Goal: Find specific page/section: Find specific page/section

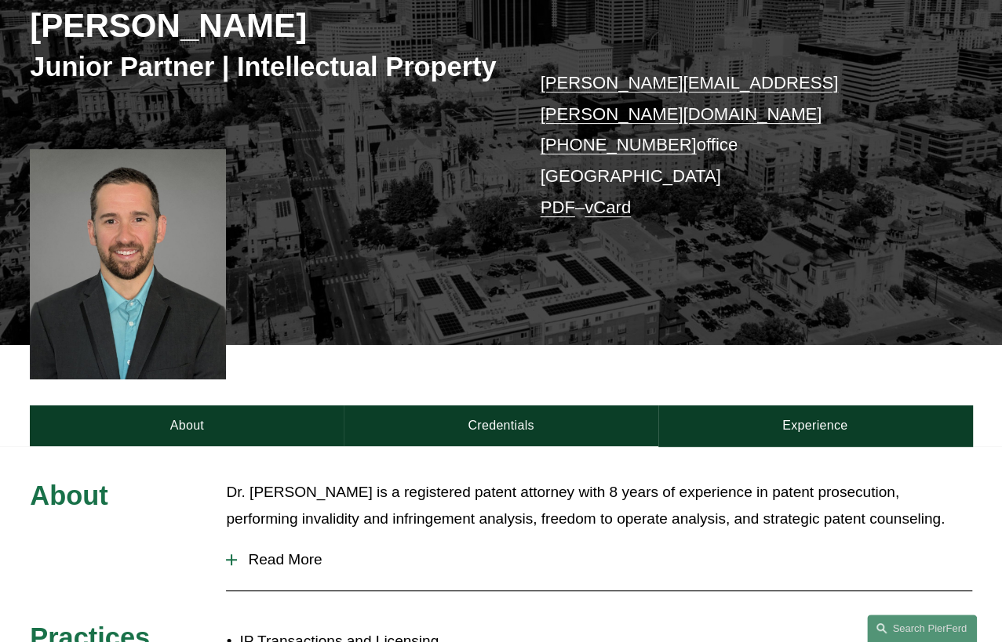
scroll to position [219, 0]
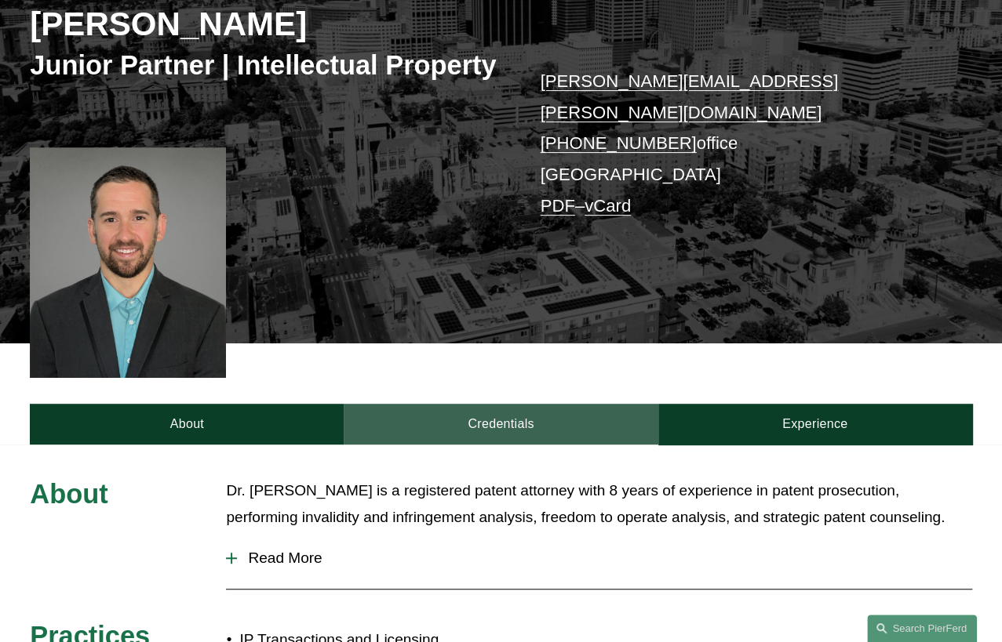
click at [489, 405] on link "Credentials" at bounding box center [501, 424] width 314 height 41
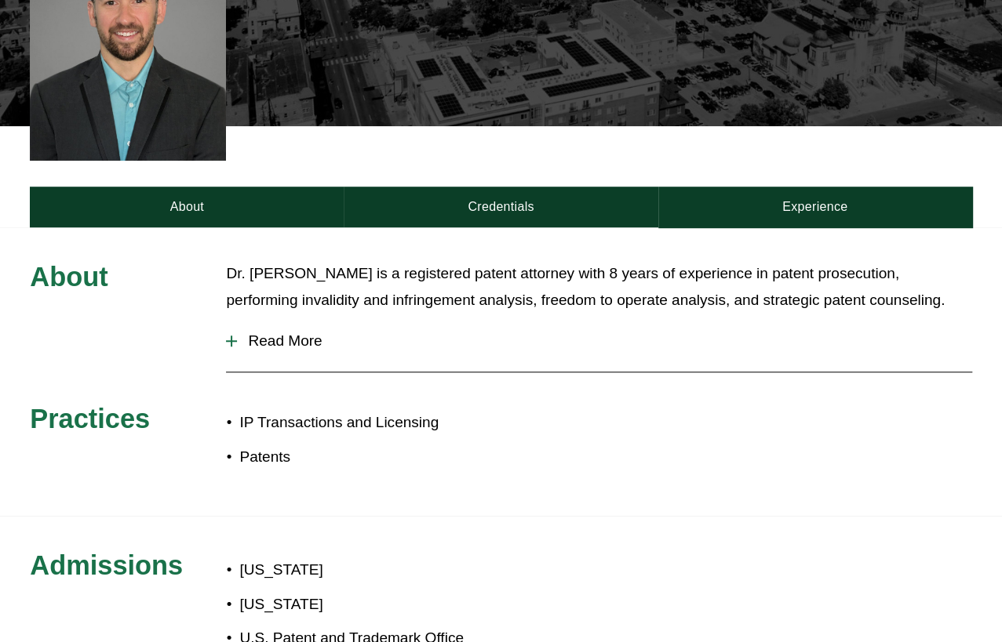
scroll to position [450, 0]
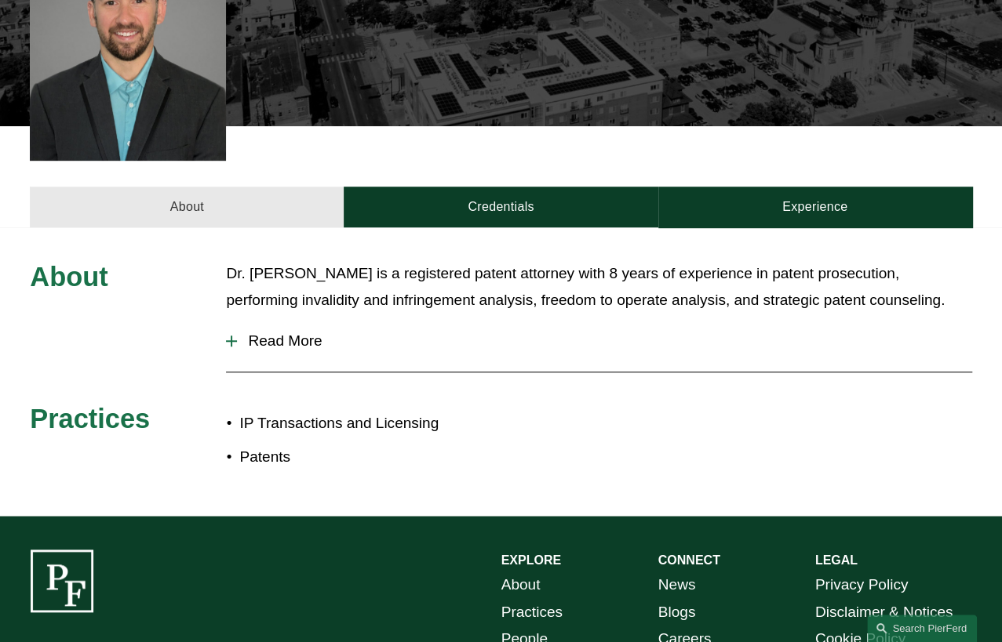
click at [168, 187] on link "About" at bounding box center [187, 207] width 314 height 41
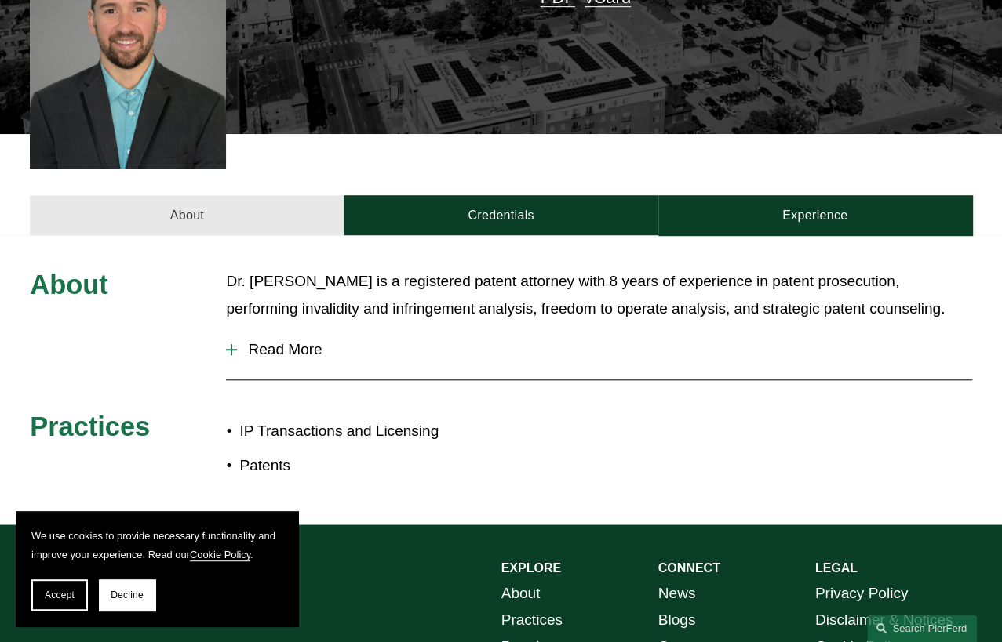
click at [195, 195] on link "About" at bounding box center [187, 215] width 314 height 41
